Goal: Information Seeking & Learning: Learn about a topic

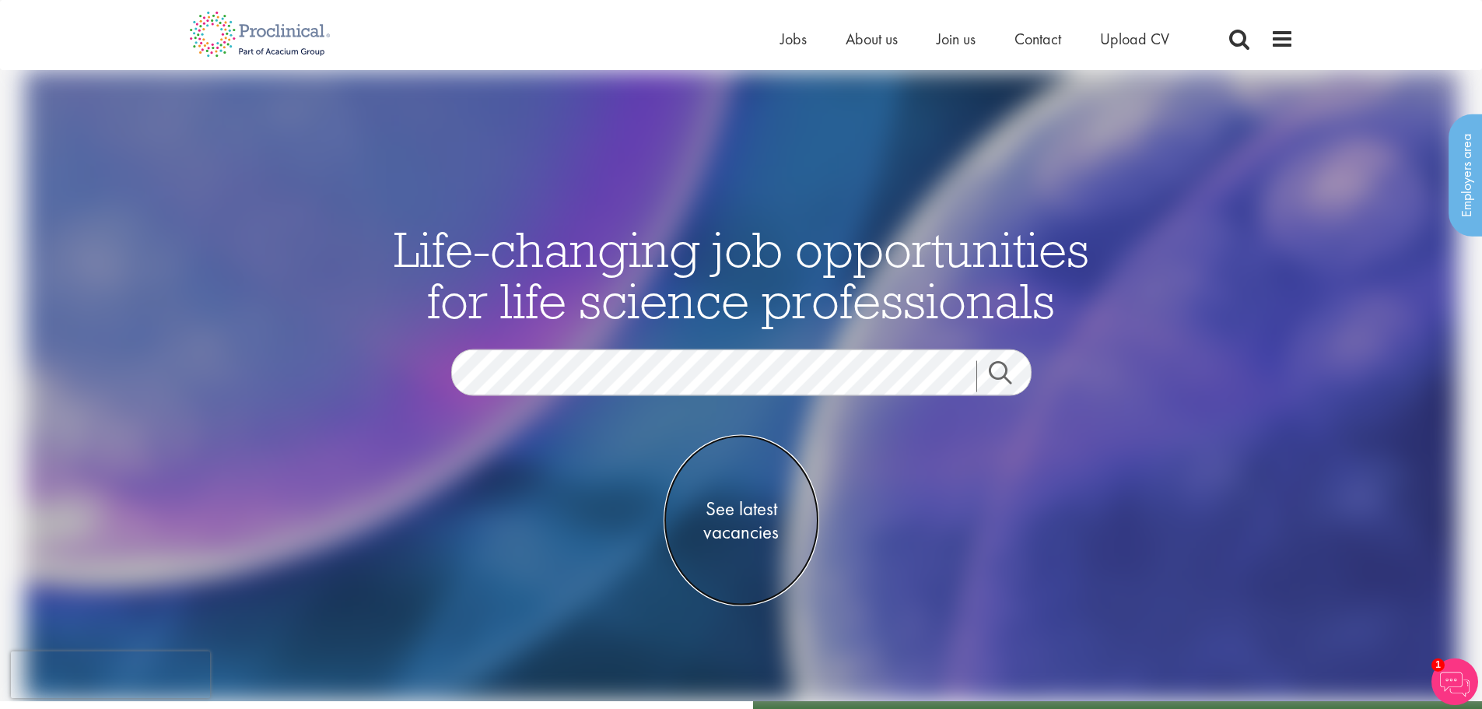
click at [751, 515] on span "See latest vacancies" at bounding box center [741, 520] width 156 height 47
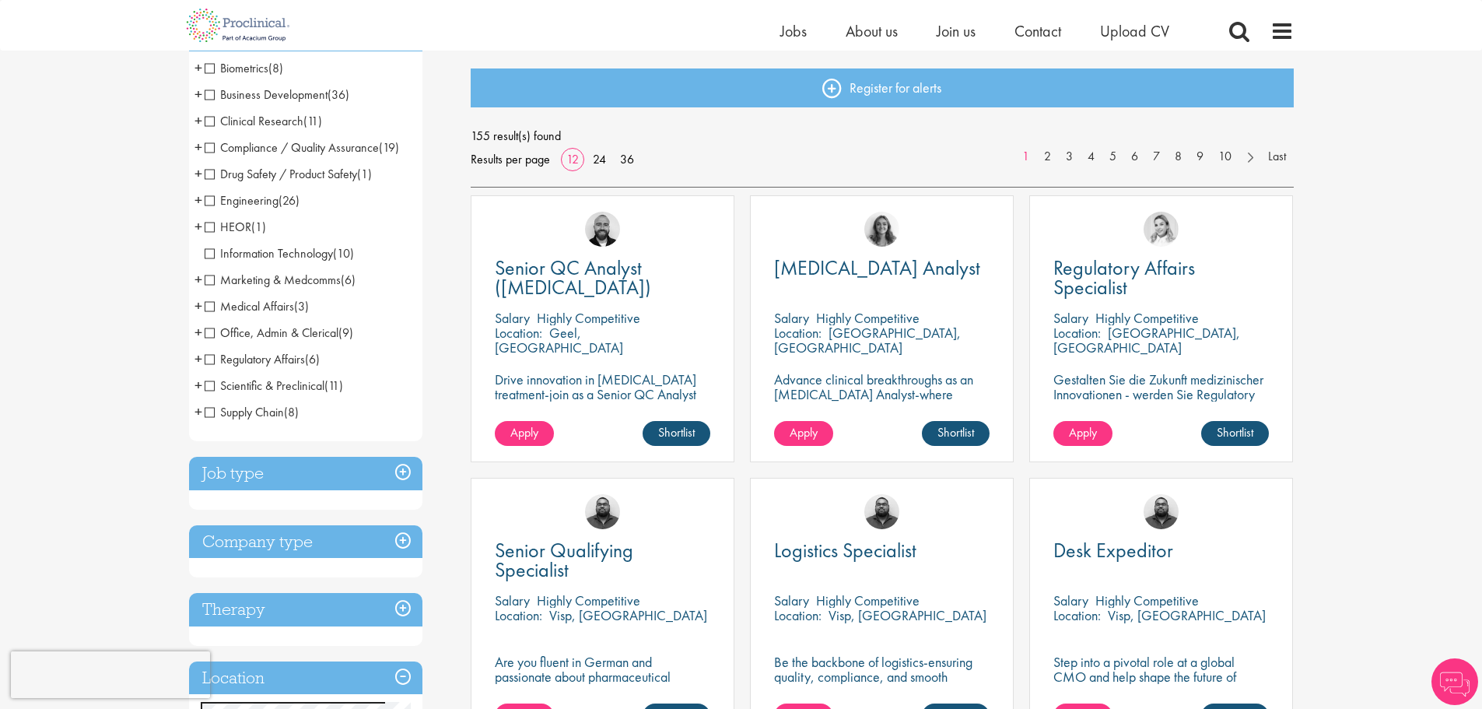
scroll to position [78, 0]
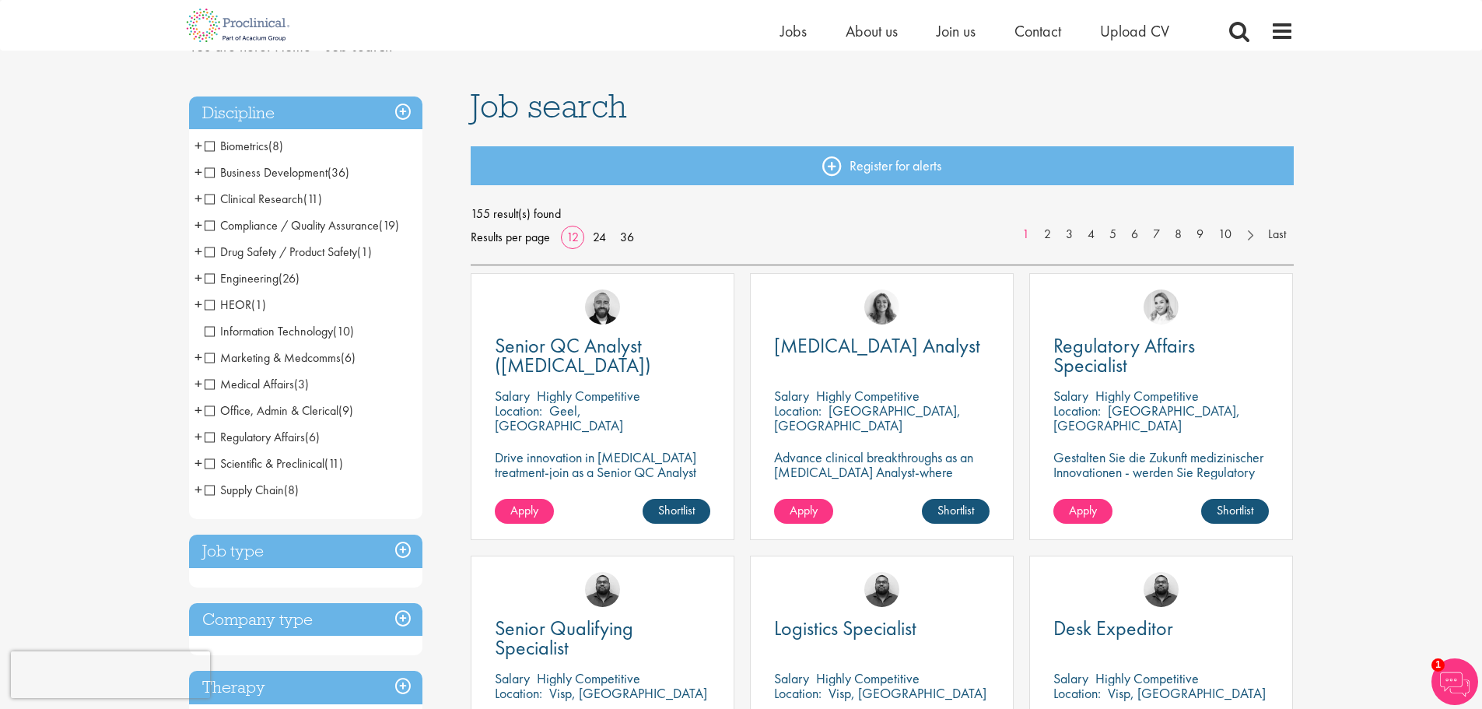
click at [198, 437] on span "+" at bounding box center [198, 436] width 8 height 23
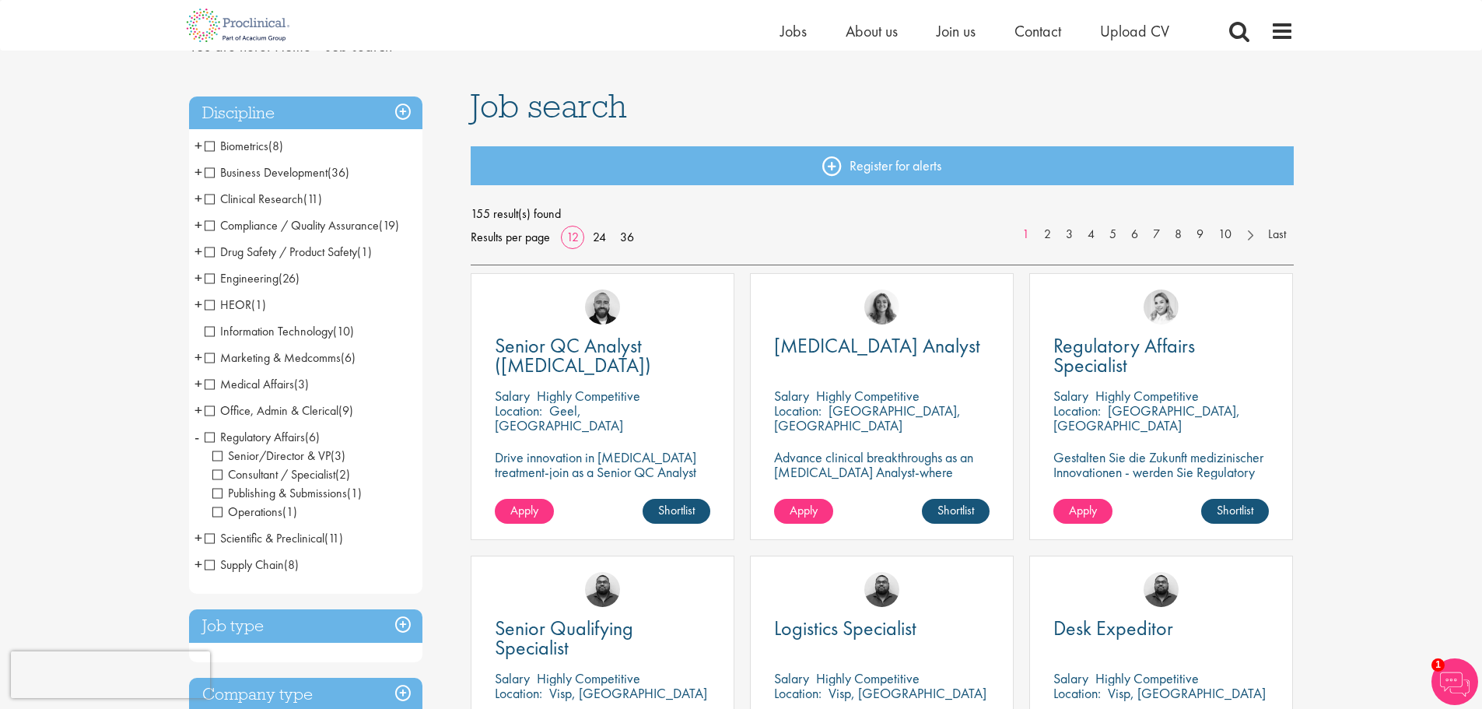
click at [207, 436] on span "Regulatory Affairs" at bounding box center [255, 437] width 100 height 16
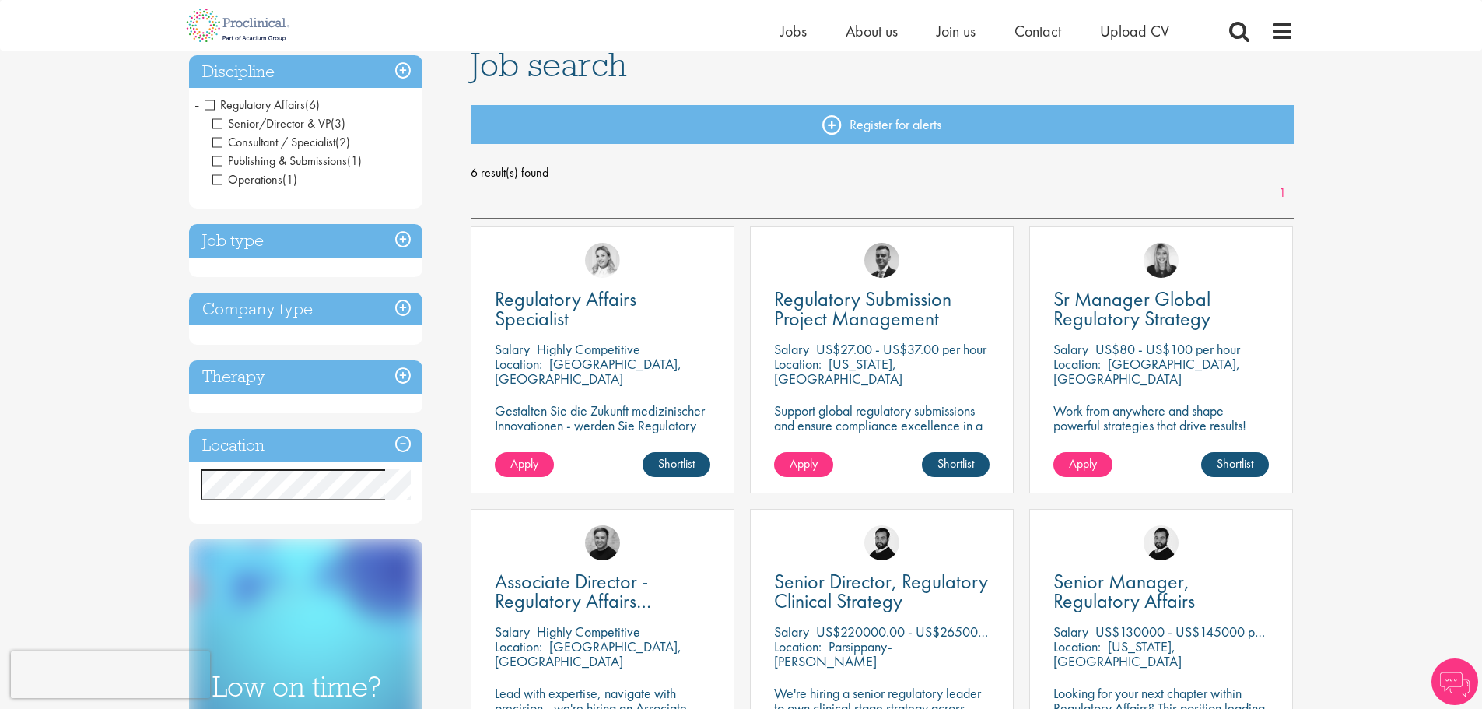
scroll to position [156, 0]
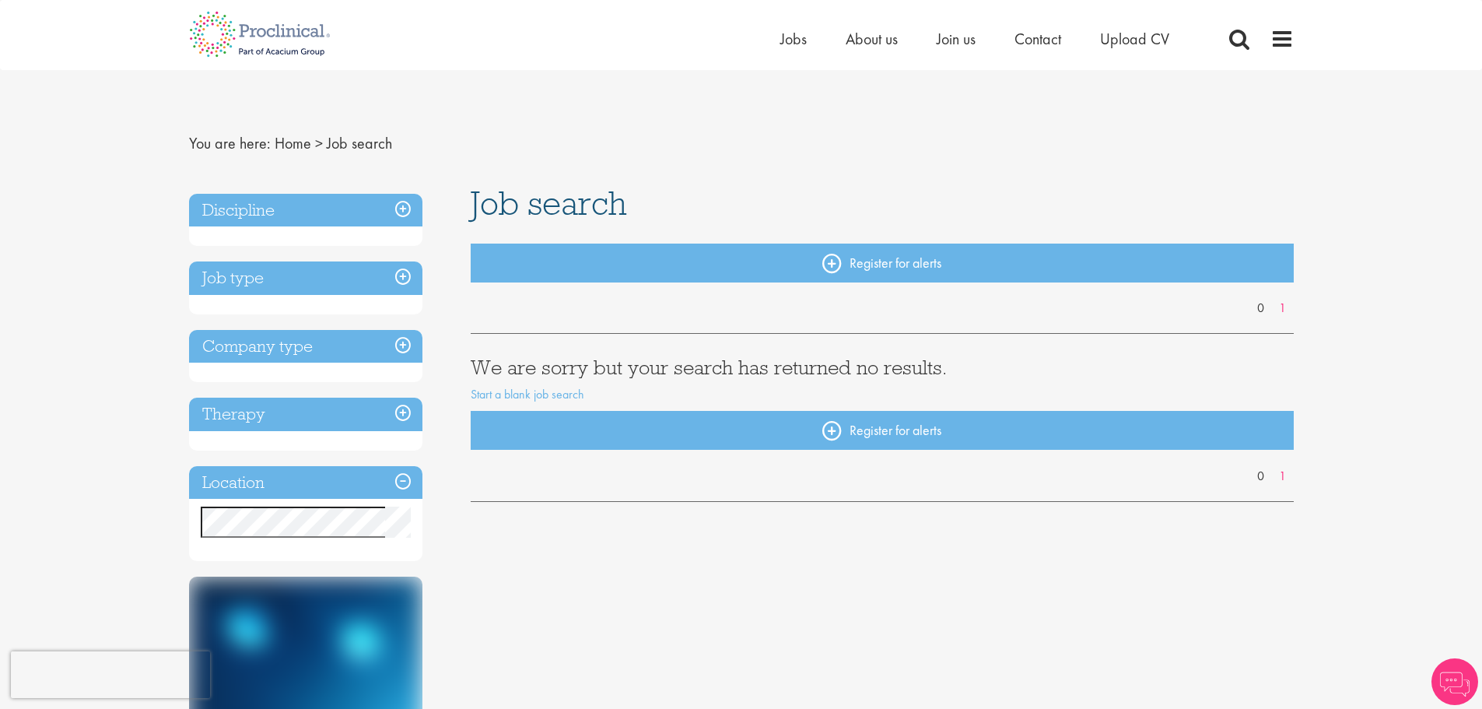
click at [404, 278] on h3 "Job type" at bounding box center [305, 277] width 233 height 33
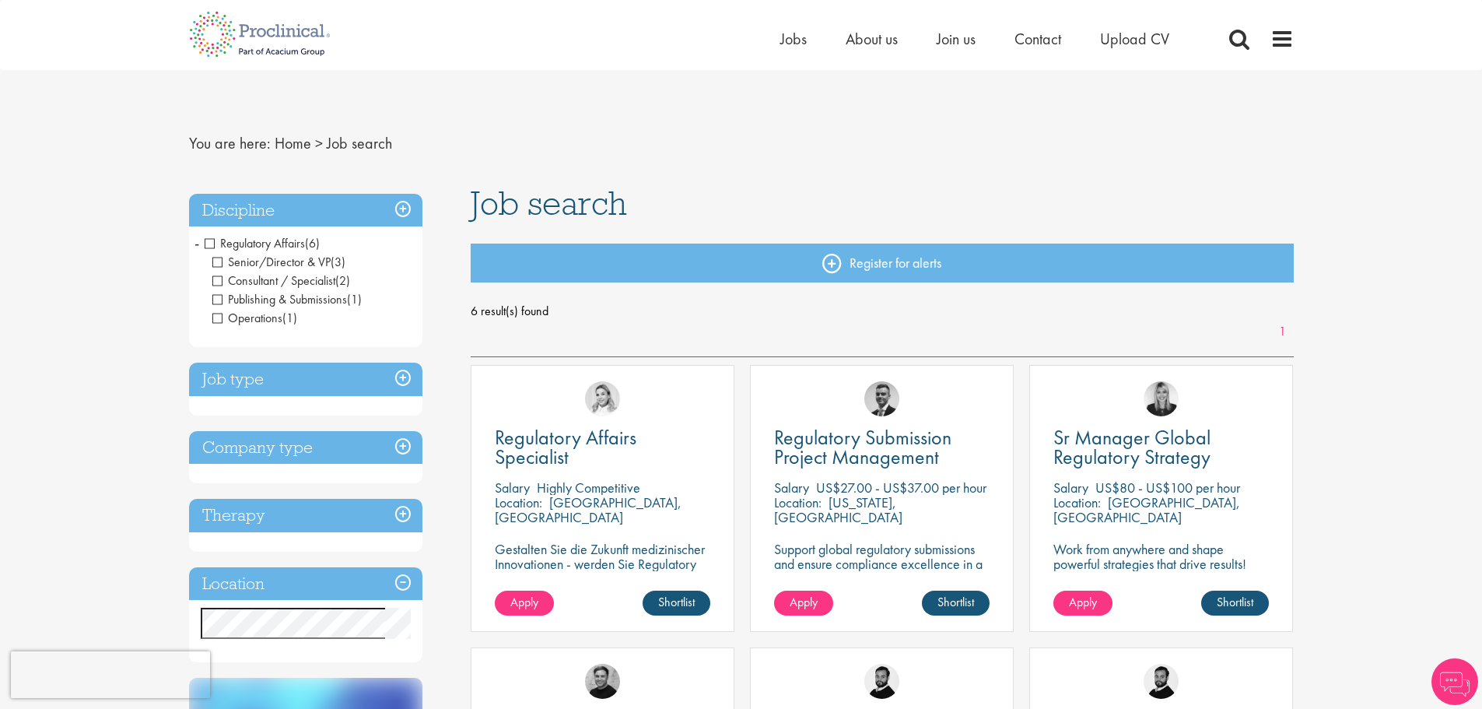
click at [212, 243] on span "Regulatory Affairs" at bounding box center [255, 243] width 100 height 16
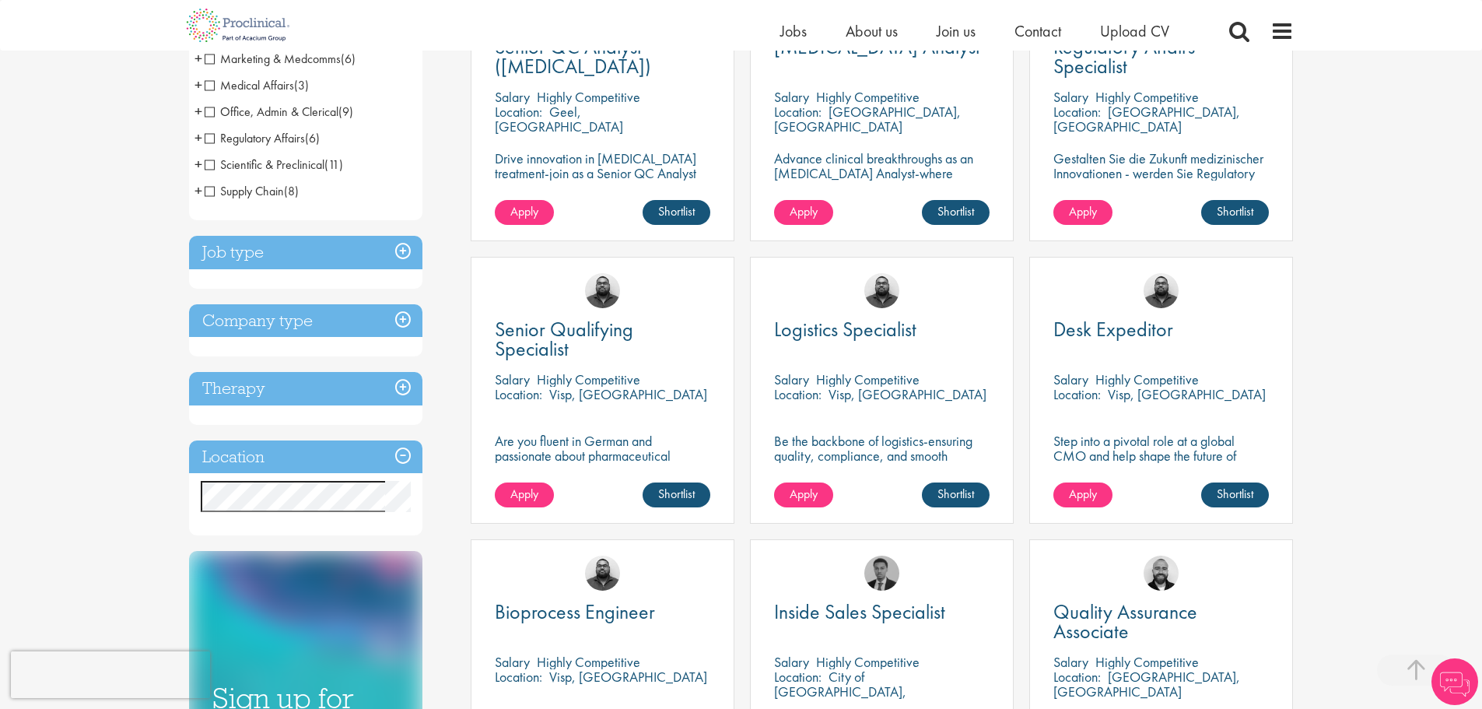
scroll to position [389, 0]
